Goal: Task Accomplishment & Management: Manage account settings

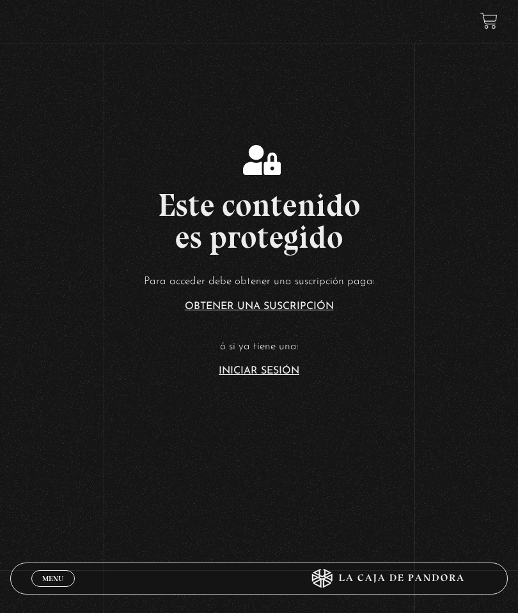
click at [281, 376] on link "Iniciar Sesión" at bounding box center [259, 371] width 81 height 10
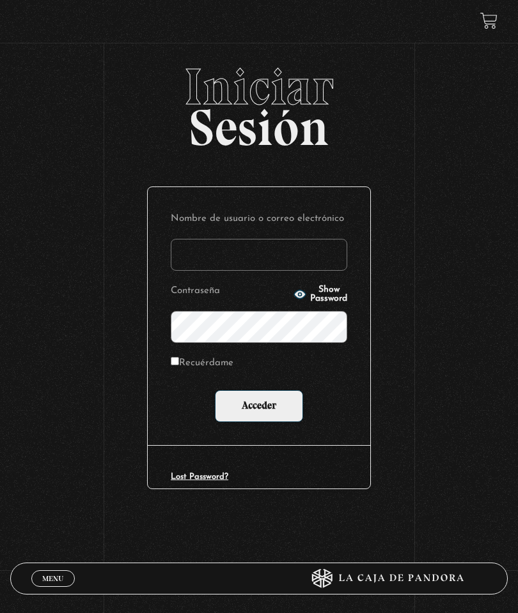
type input "[EMAIL_ADDRESS][DOMAIN_NAME]"
click at [266, 404] on input "Acceder" at bounding box center [259, 406] width 88 height 32
